Goal: Task Accomplishment & Management: Manage account settings

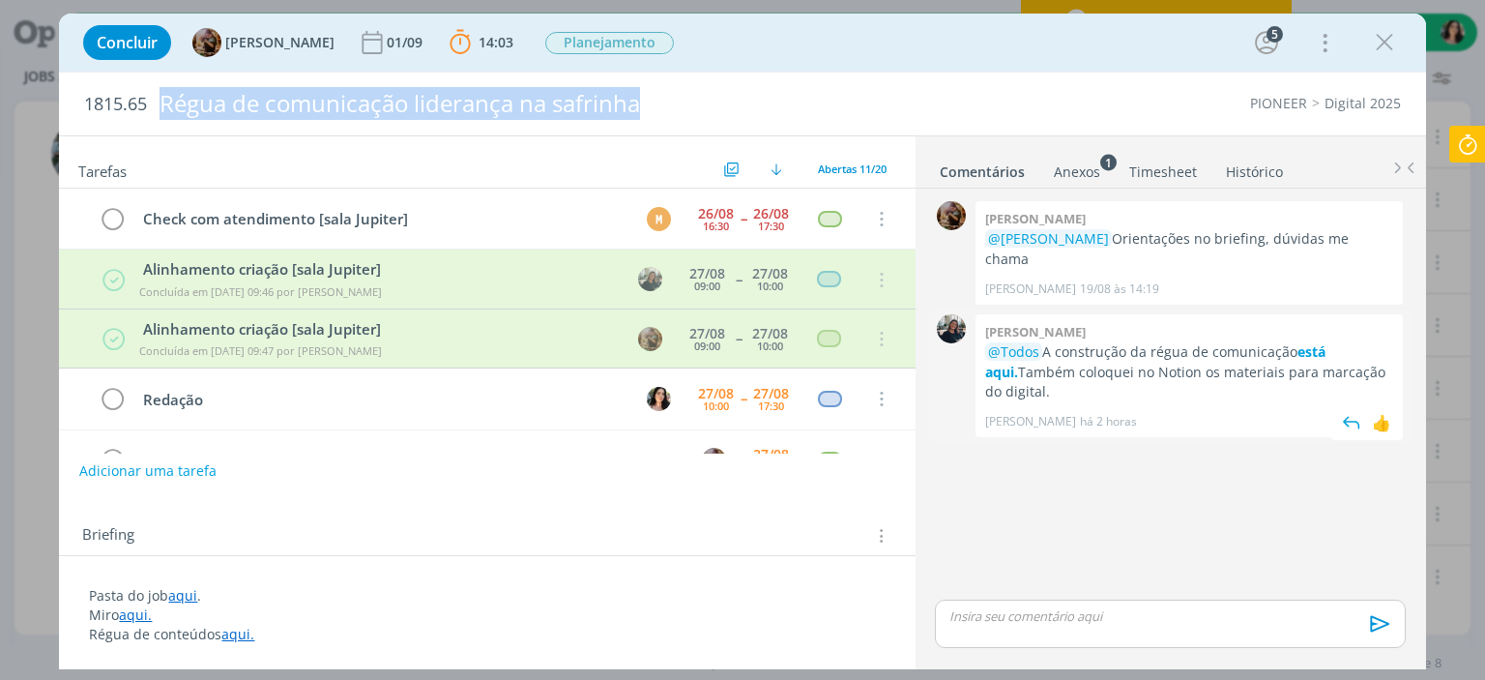
scroll to position [193, 0]
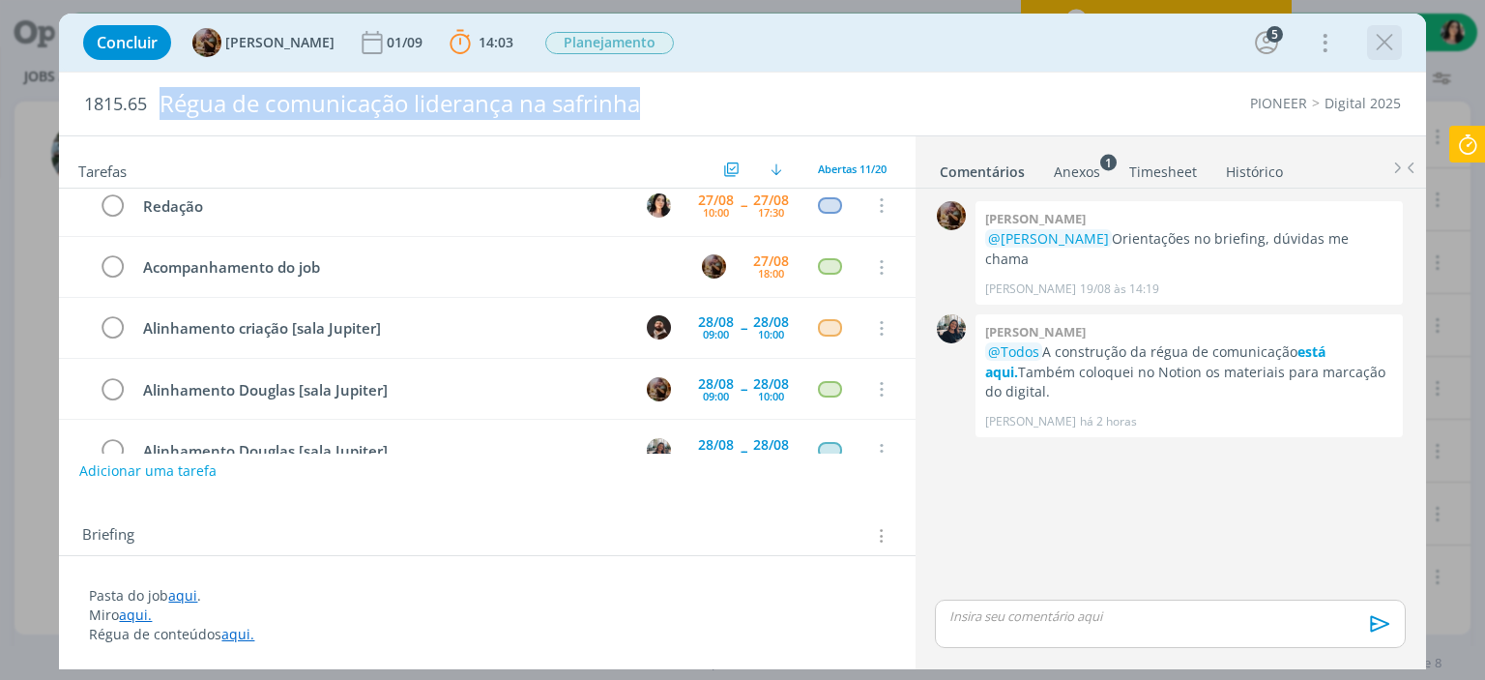
click at [1373, 53] on icon "dialog" at bounding box center [1384, 42] width 29 height 29
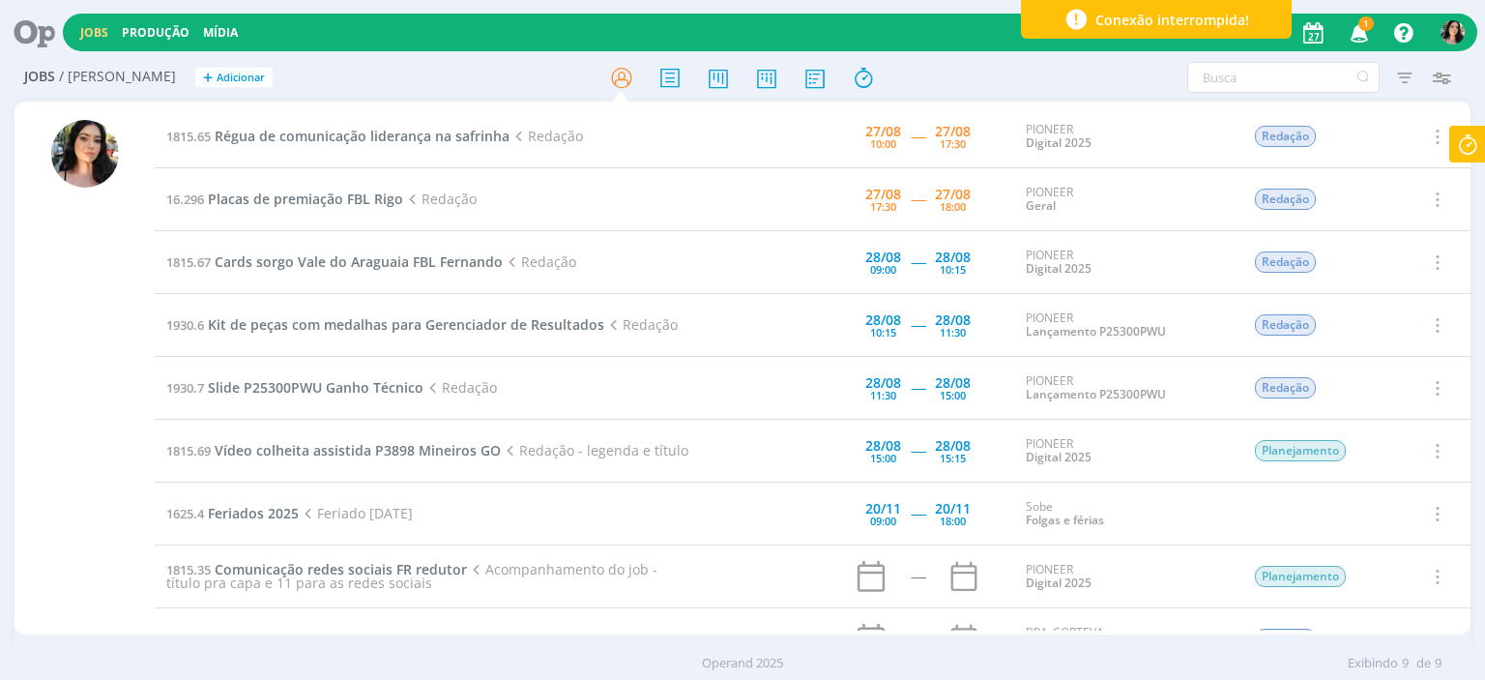
click at [1465, 142] on icon at bounding box center [1467, 145] width 35 height 38
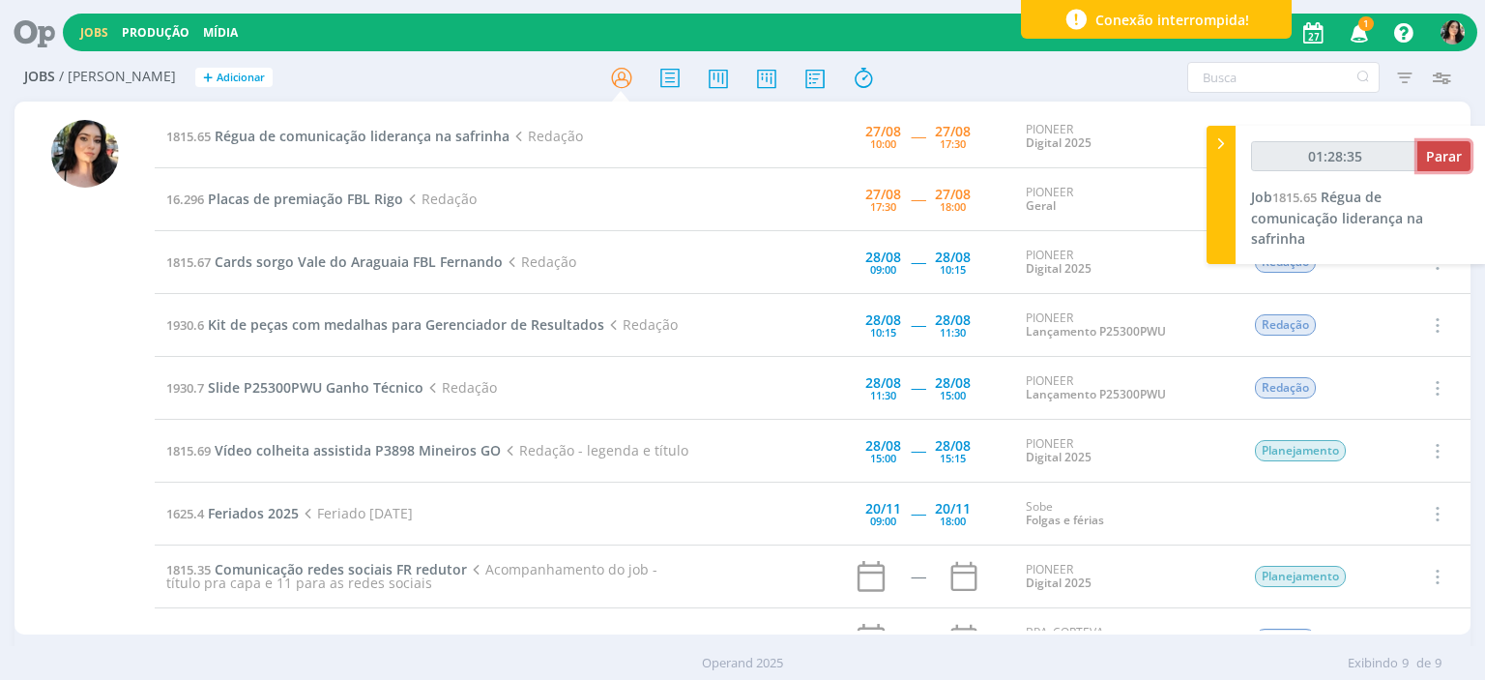
click at [1462, 156] on span "Parar" at bounding box center [1444, 156] width 36 height 18
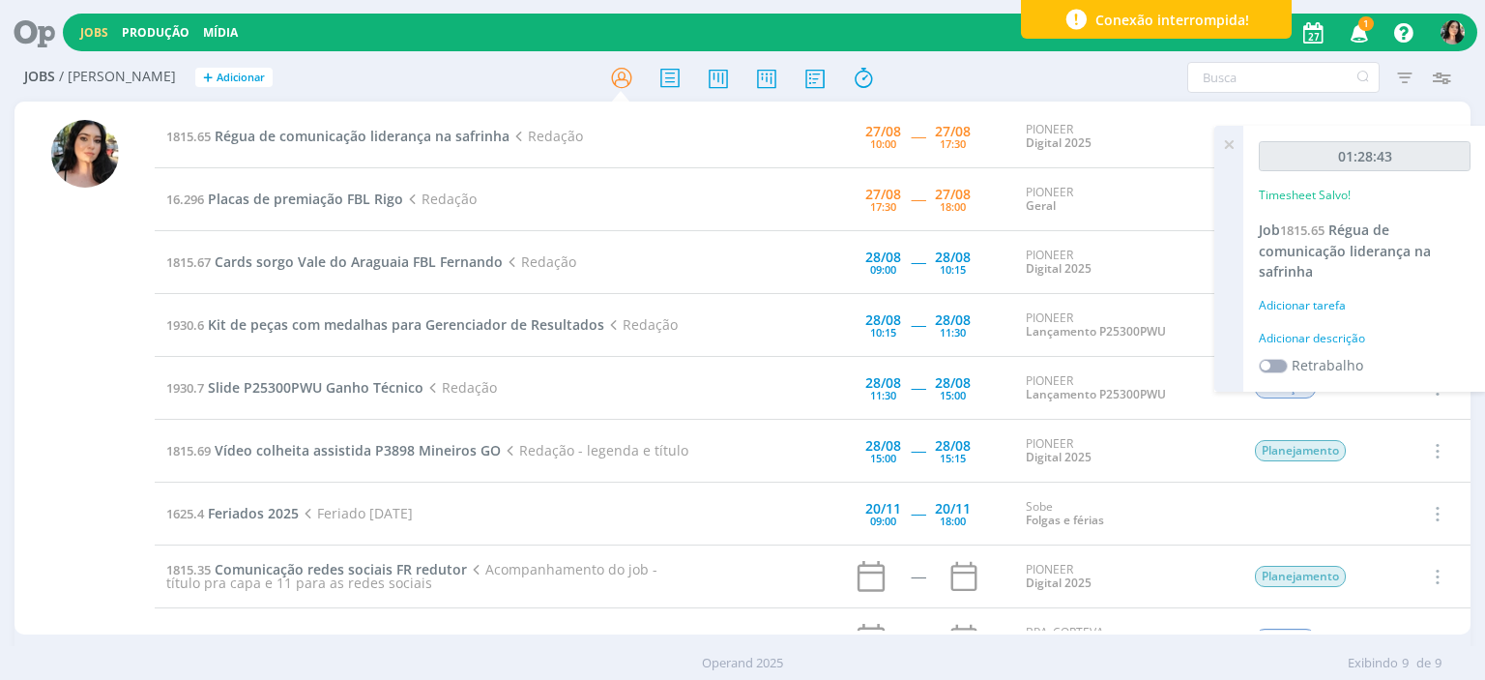
type input "01:29:00"
click at [1314, 331] on div "Adicionar descrição" at bounding box center [1365, 338] width 212 height 17
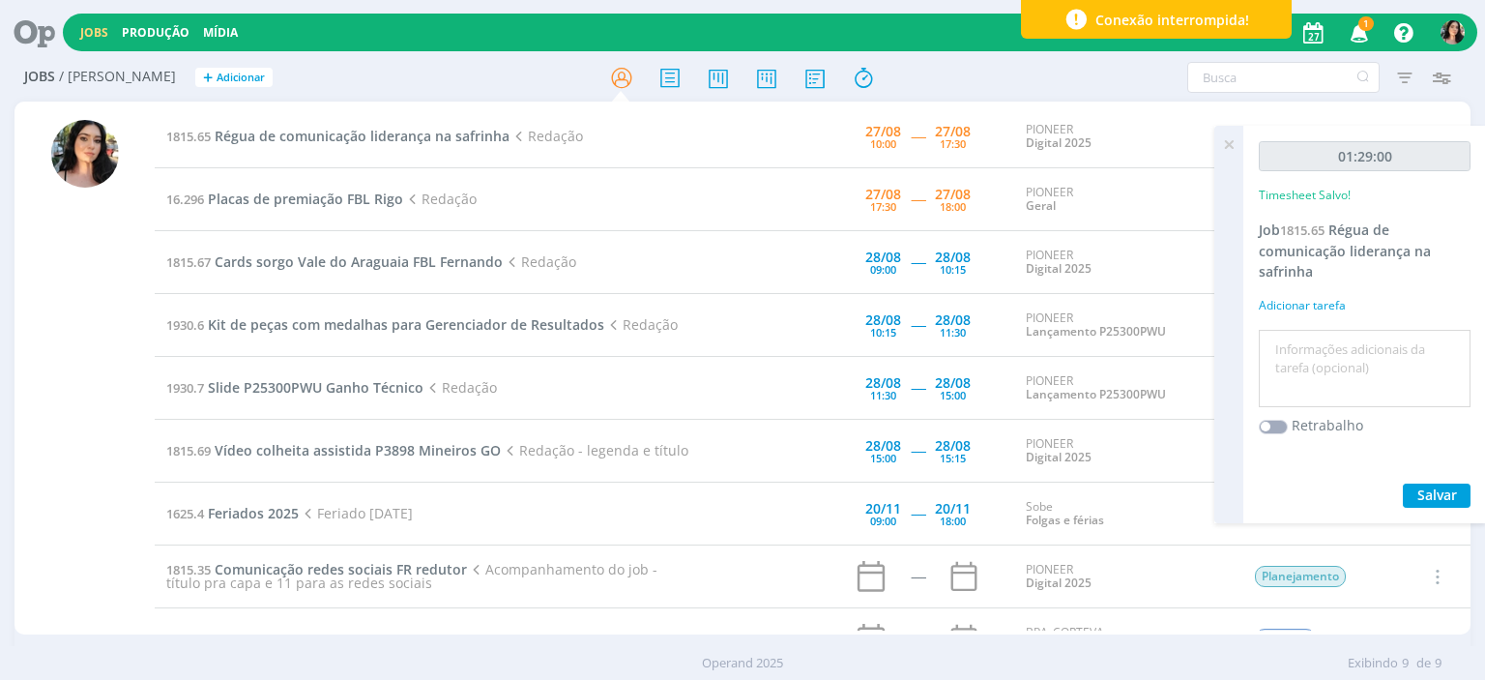
click at [1317, 340] on textarea at bounding box center [1364, 368] width 202 height 69
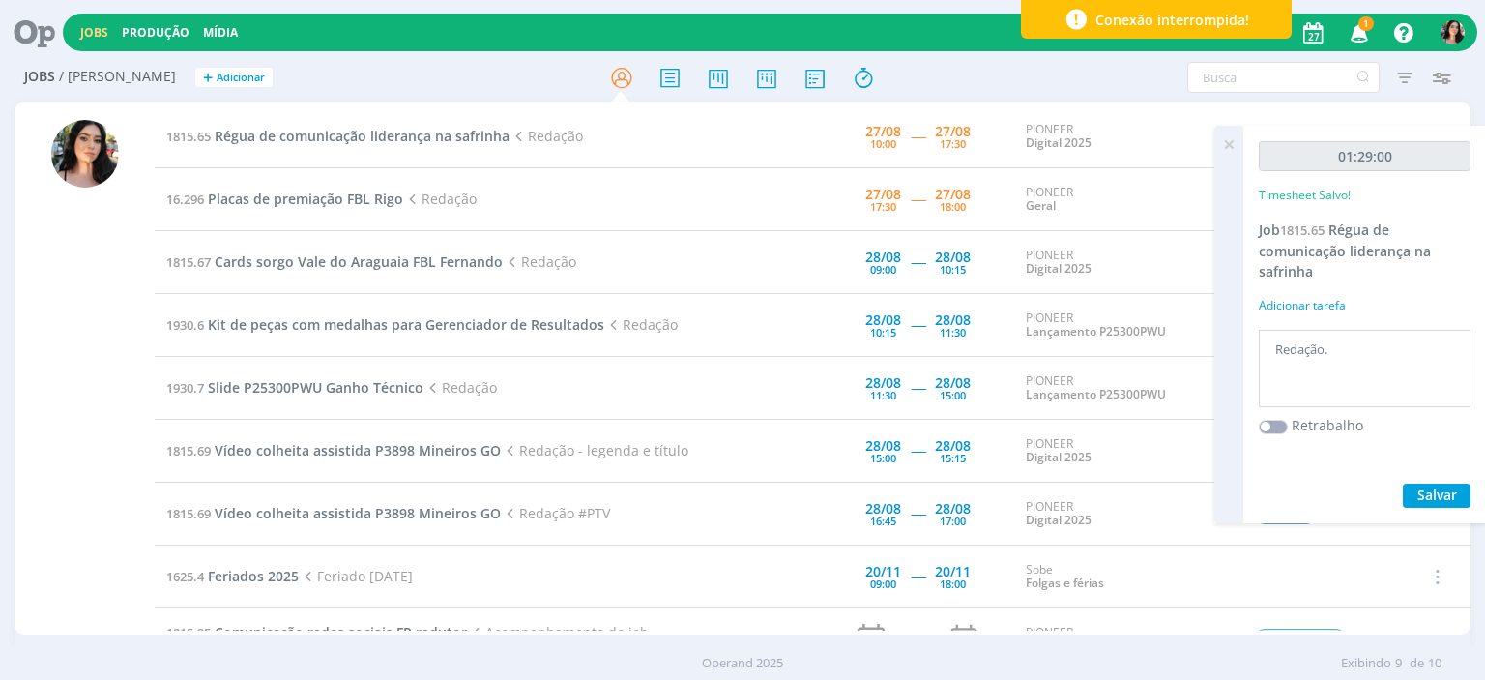
type textarea "Redação."
click at [1431, 490] on span "Salvar" at bounding box center [1437, 494] width 40 height 18
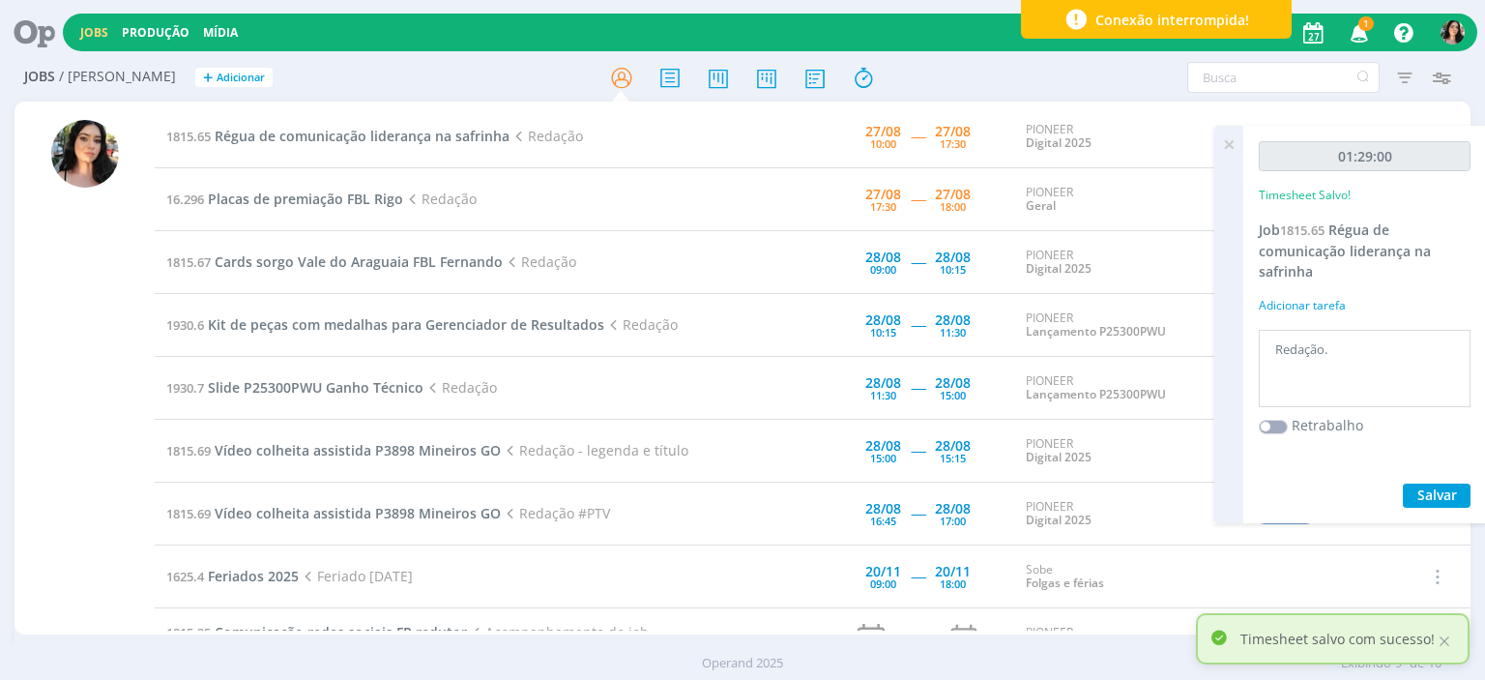
click at [957, 65] on div at bounding box center [742, 77] width 485 height 35
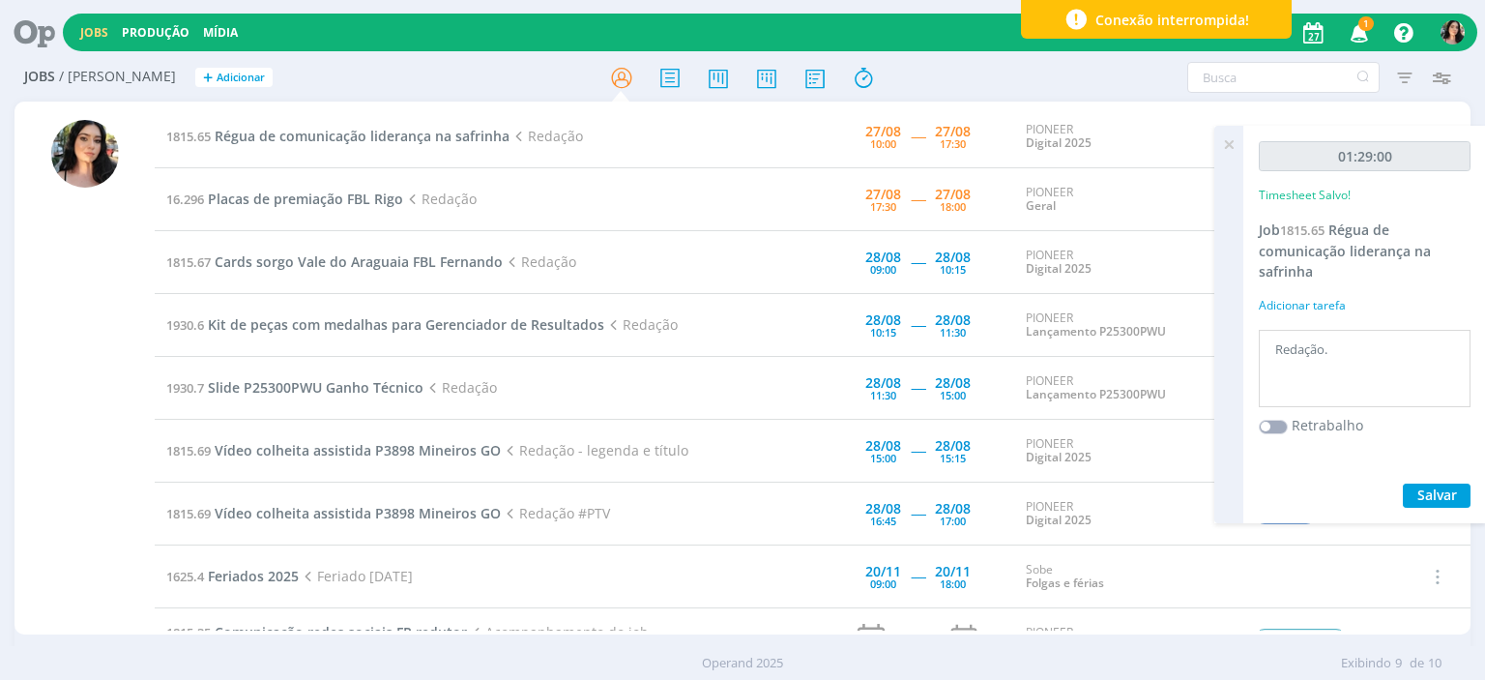
click at [976, 68] on div at bounding box center [742, 77] width 485 height 35
click at [260, 136] on span "Régua de comunicação liderança na safrinha" at bounding box center [362, 136] width 295 height 18
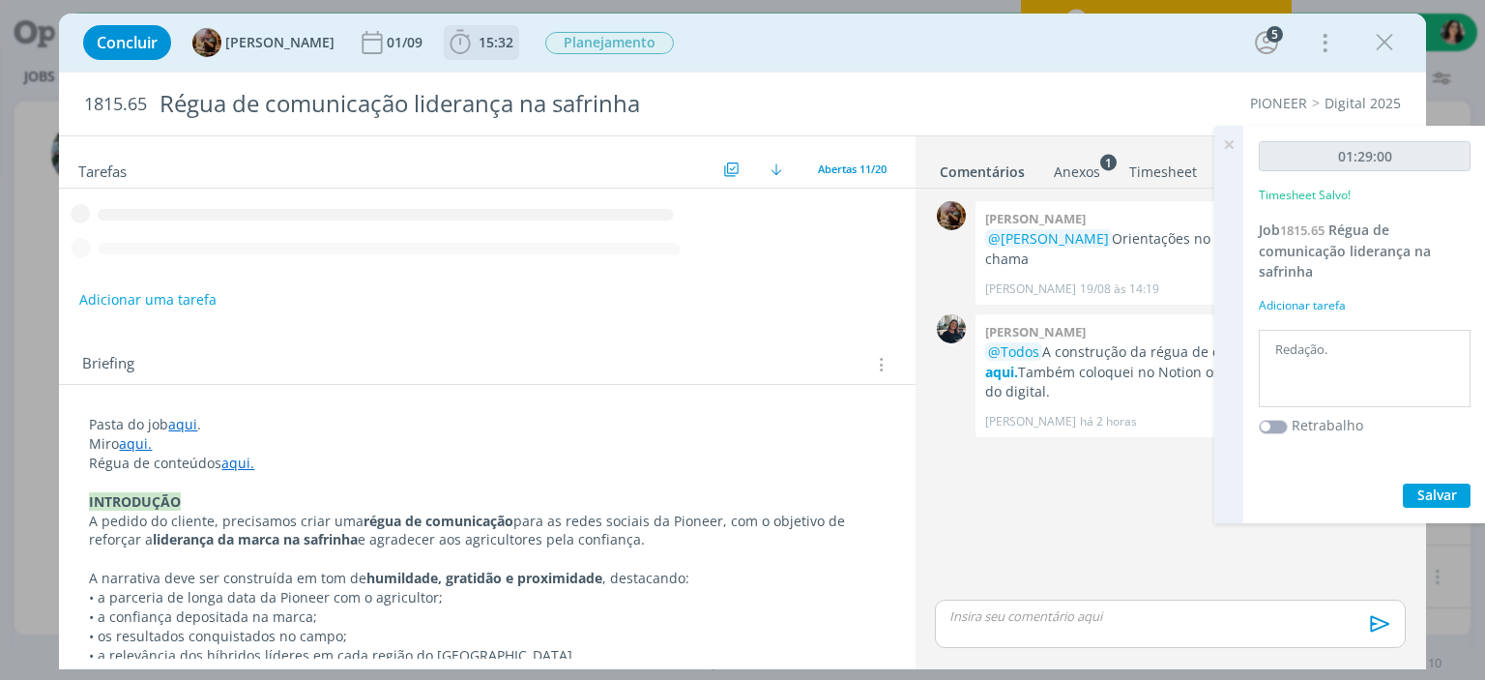
click at [503, 42] on span "15:32" at bounding box center [496, 42] width 35 height 18
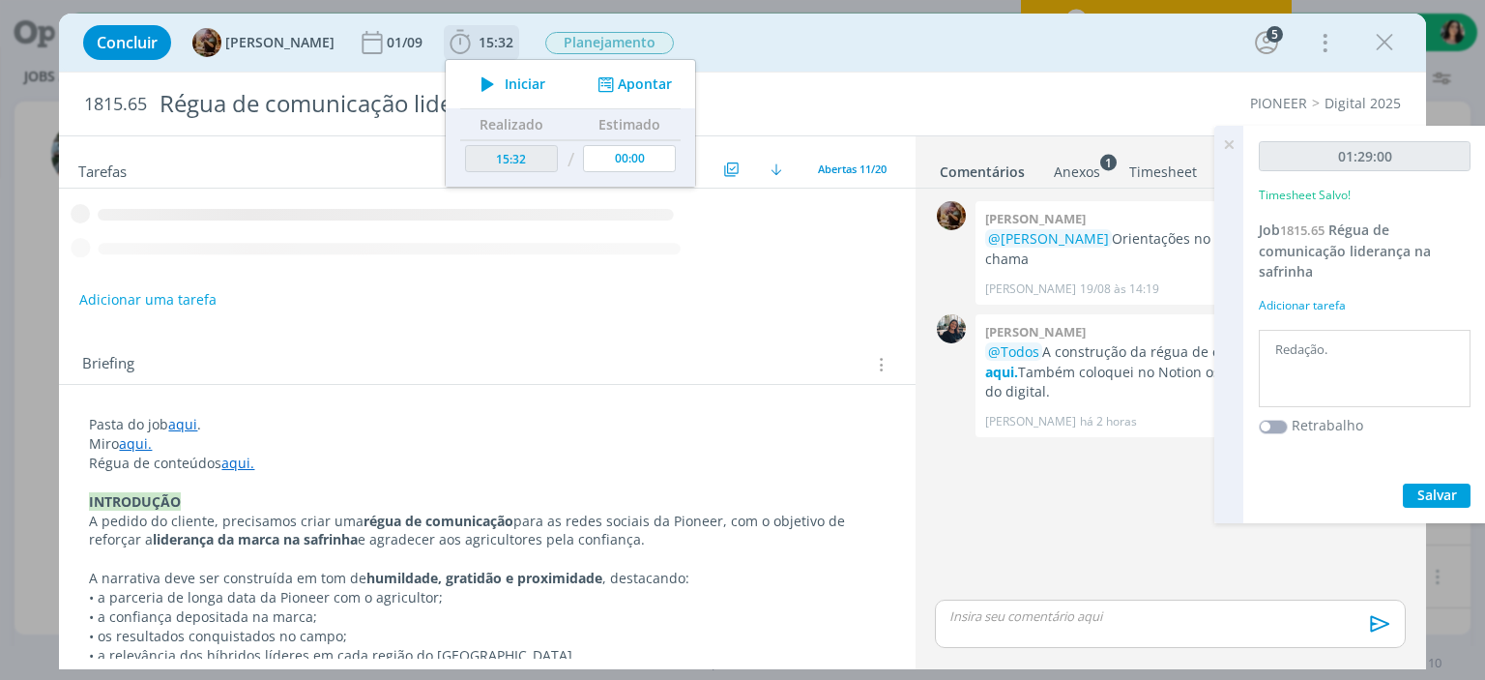
click at [508, 69] on div "Iniciar Apontar" at bounding box center [570, 84] width 249 height 48
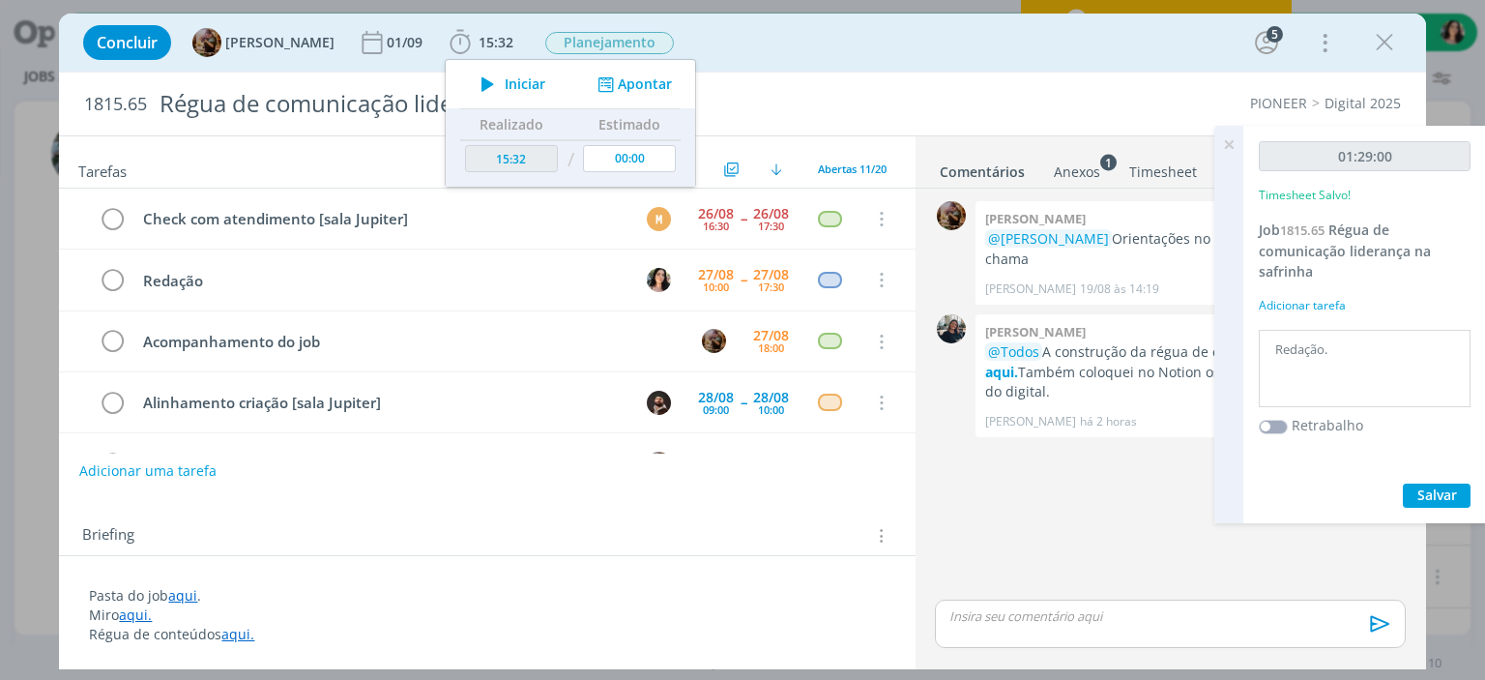
click at [975, 45] on div "Concluir [PERSON_NAME] [DATE] 15:32 Iniciar Apontar Data * [DATE] Horas * 00:00…" at bounding box center [741, 42] width 1337 height 46
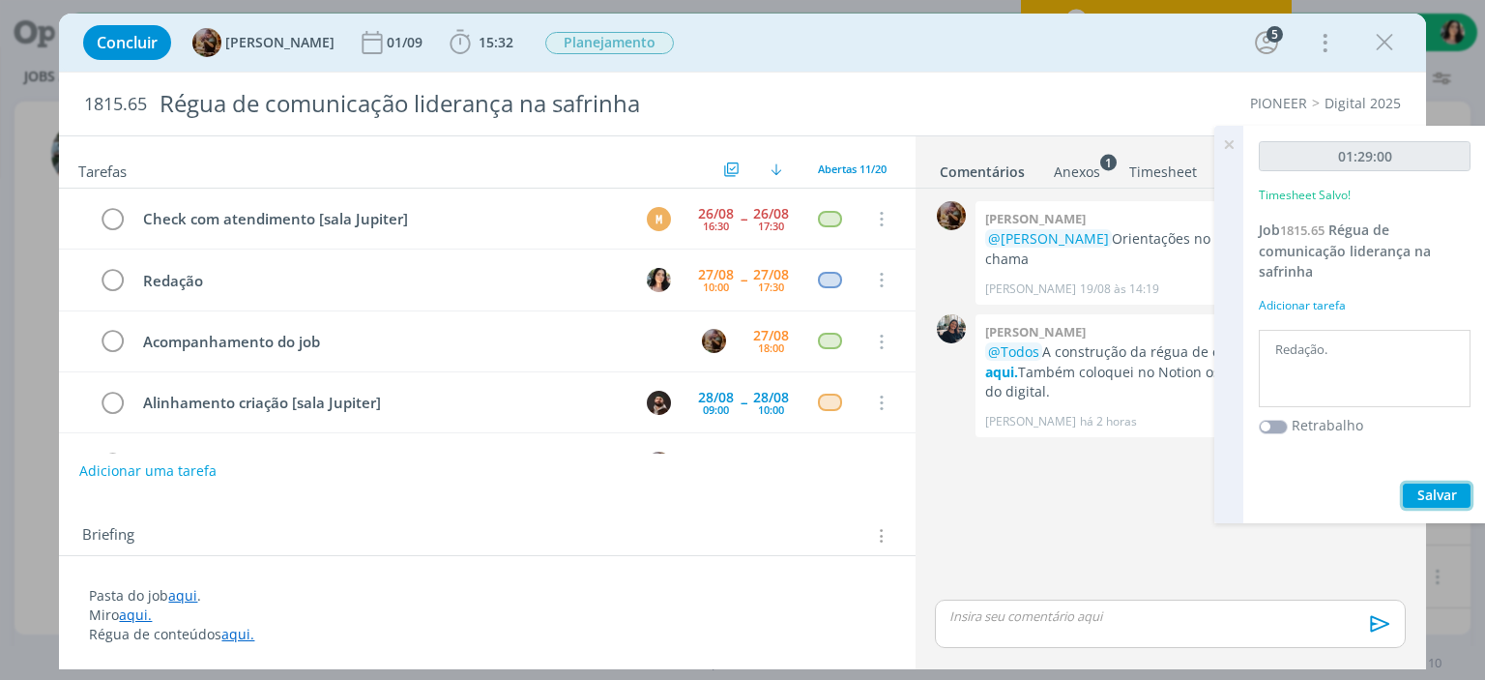
click at [1446, 500] on span "Salvar" at bounding box center [1437, 494] width 40 height 18
click at [475, 41] on icon "dialog" at bounding box center [460, 42] width 29 height 29
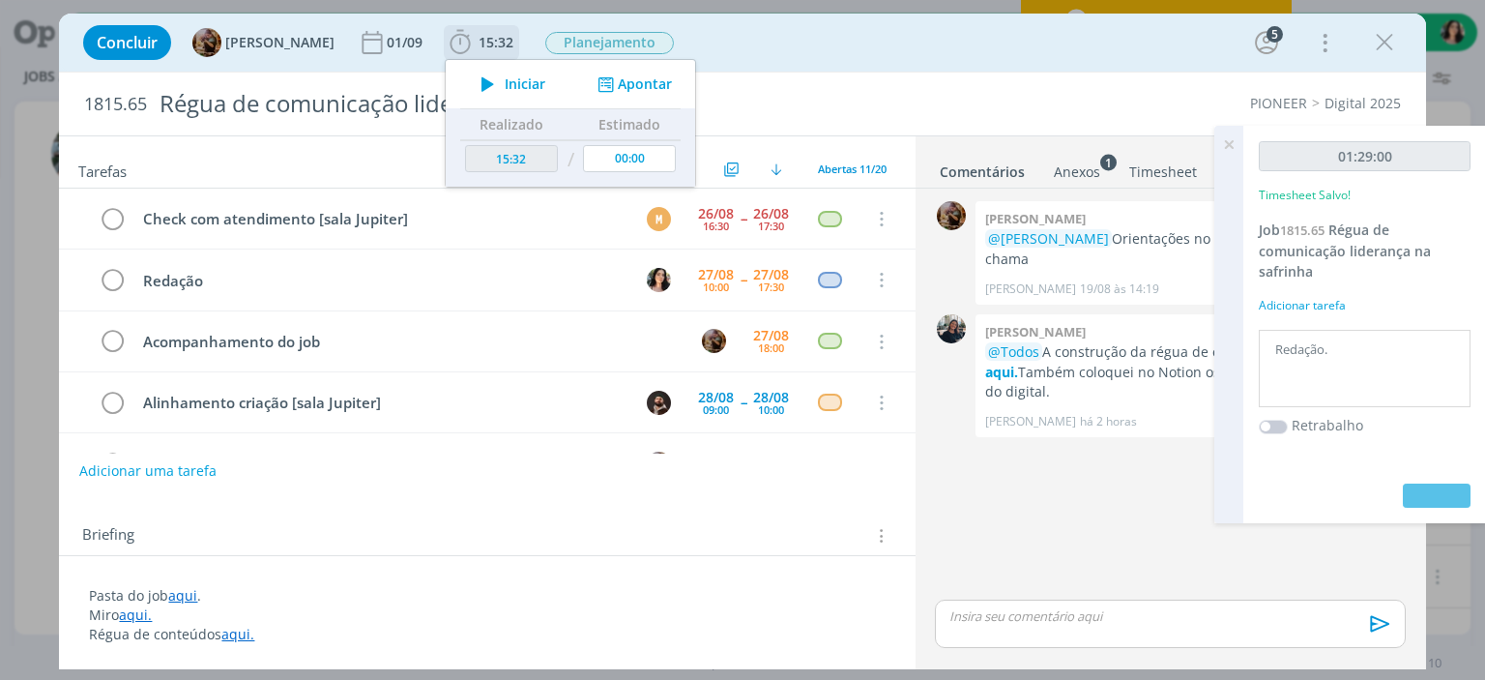
click at [497, 71] on button "Iniciar" at bounding box center [508, 84] width 76 height 27
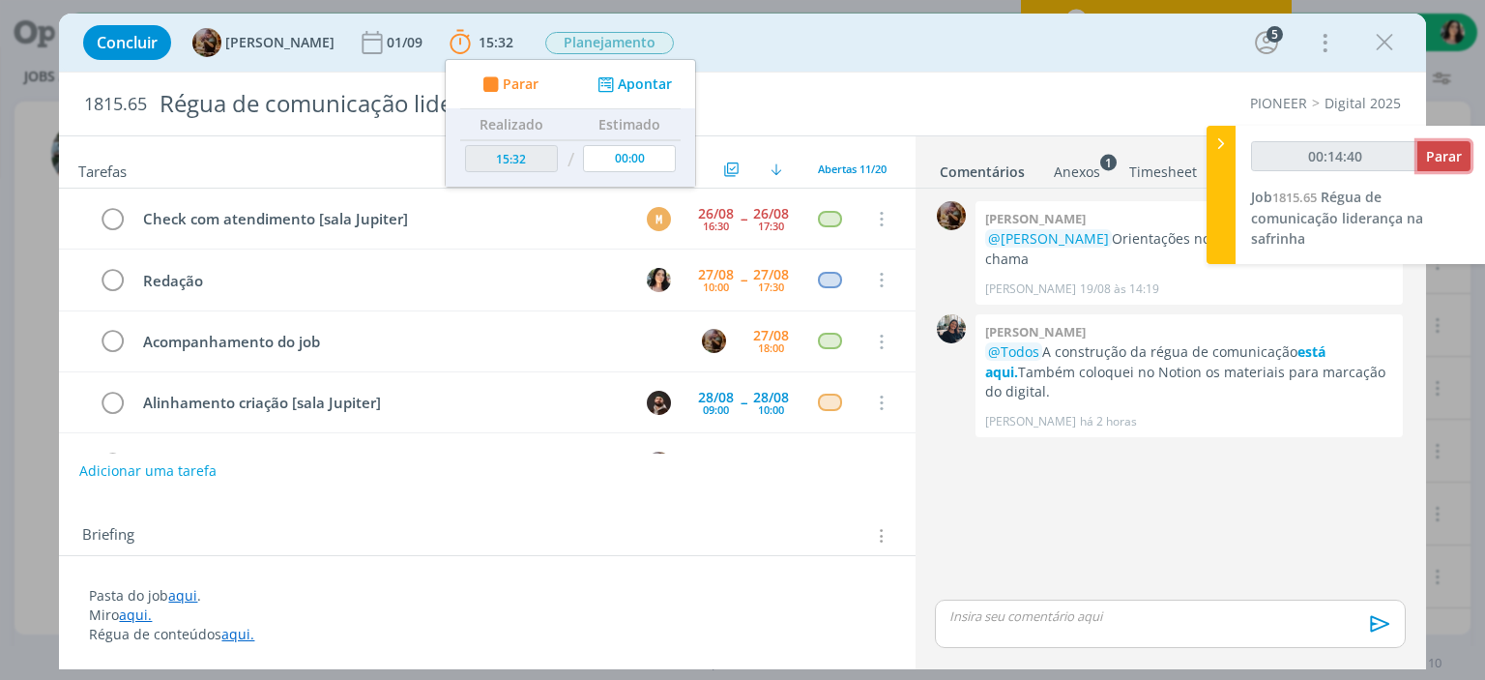
click at [1429, 157] on span "Parar" at bounding box center [1444, 156] width 36 height 18
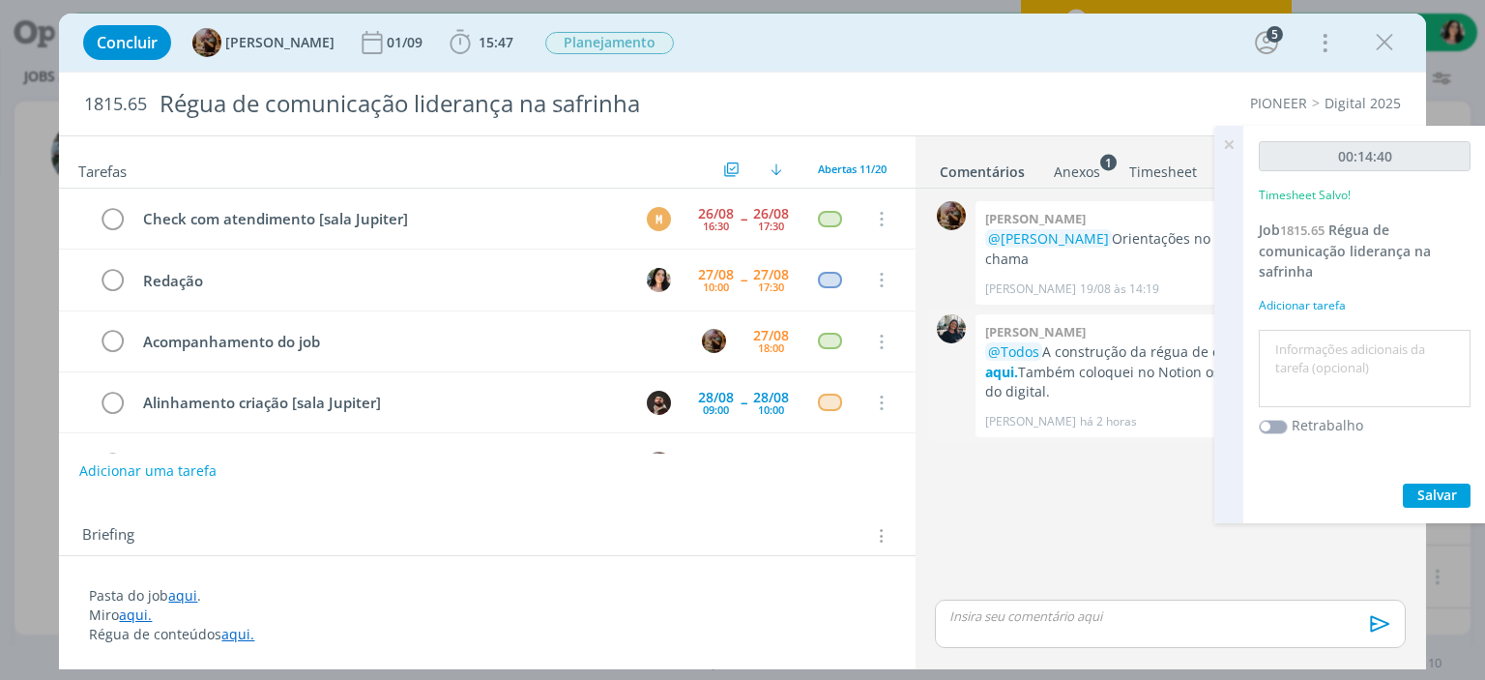
type input "00:15:00"
click at [1342, 374] on textarea at bounding box center [1364, 368] width 202 height 69
type textarea "Redação."
click at [1423, 485] on span "Salvar" at bounding box center [1437, 494] width 40 height 18
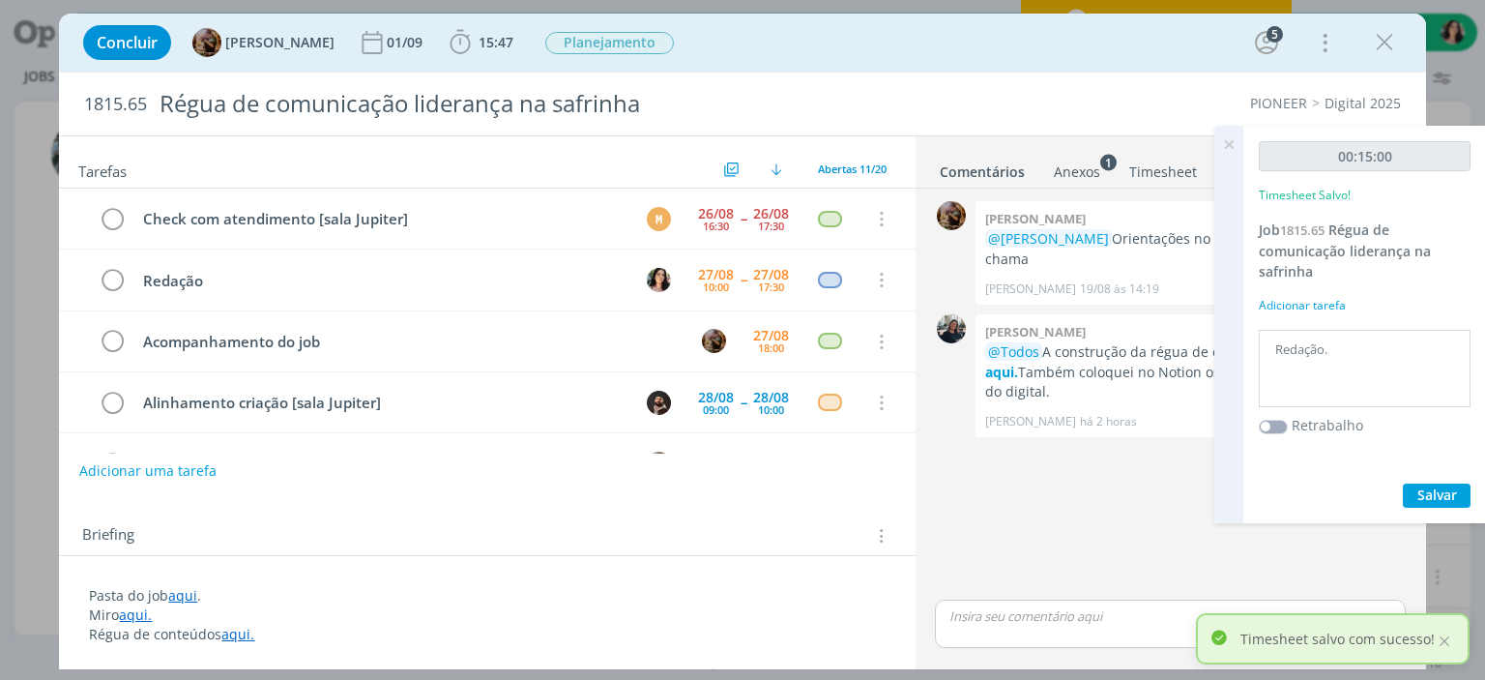
click at [1164, 50] on div "Concluir [PERSON_NAME] [DATE] 15:47 Iniciar Apontar Data * [DATE] Horas * 00:00…" at bounding box center [741, 42] width 1337 height 46
